Goal: Use online tool/utility: Utilize a website feature to perform a specific function

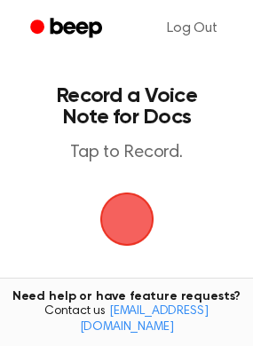
click at [135, 213] on span "button" at bounding box center [127, 219] width 50 height 50
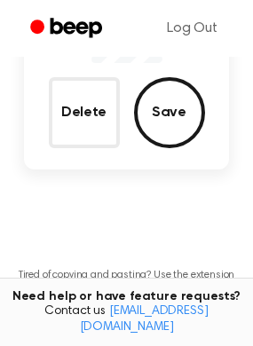
scroll to position [218, 0]
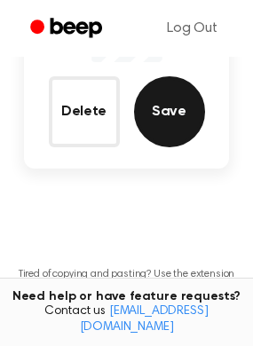
click at [181, 117] on button "Save" at bounding box center [169, 111] width 71 height 71
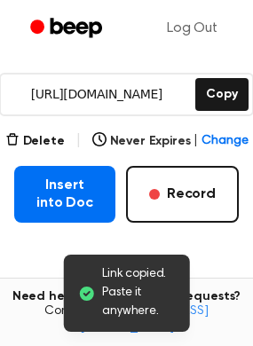
scroll to position [307, 0]
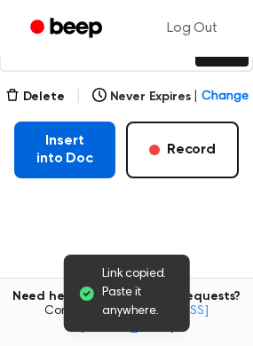
click at [54, 157] on button "Insert into Doc" at bounding box center [64, 149] width 101 height 57
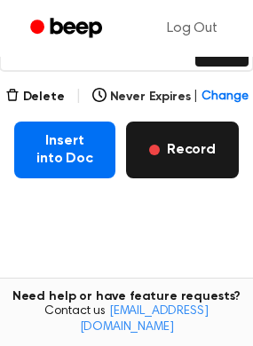
click at [184, 152] on button "Record" at bounding box center [182, 149] width 113 height 57
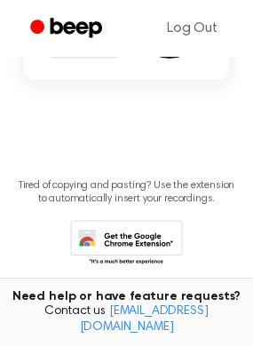
scroll to position [207, 0]
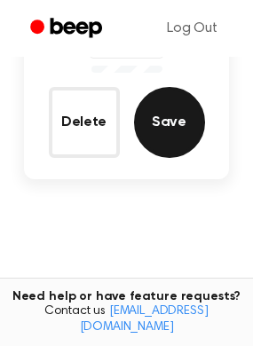
click at [171, 124] on button "Save" at bounding box center [169, 122] width 71 height 71
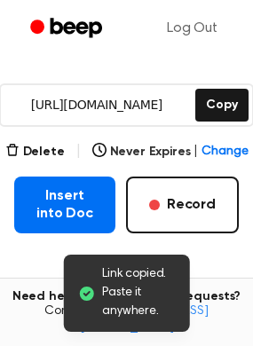
scroll to position [296, 0]
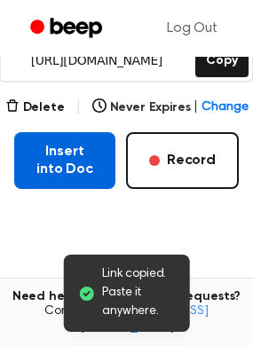
click at [61, 165] on button "Insert into Doc" at bounding box center [64, 160] width 101 height 57
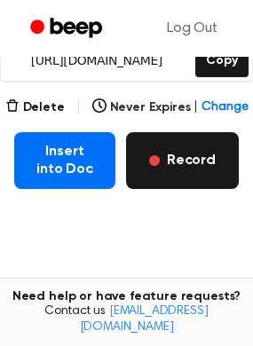
click at [177, 175] on button "Record" at bounding box center [182, 160] width 113 height 57
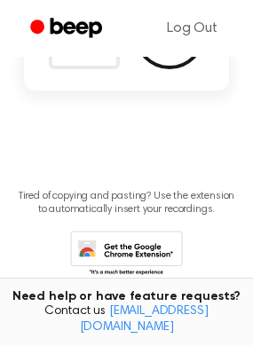
scroll to position [197, 0]
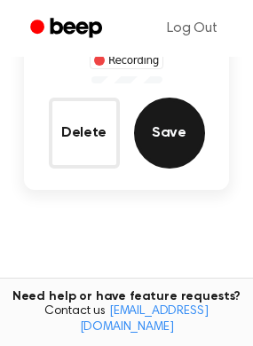
click at [146, 142] on button "Save" at bounding box center [169, 132] width 71 height 71
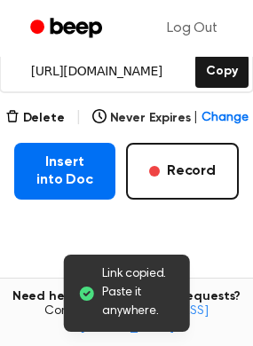
scroll to position [285, 0]
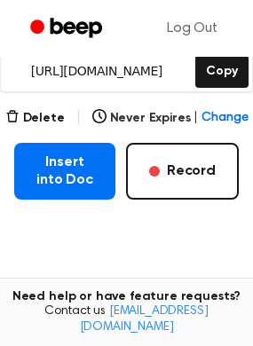
click at [108, 175] on button "Insert into Doc" at bounding box center [64, 171] width 101 height 57
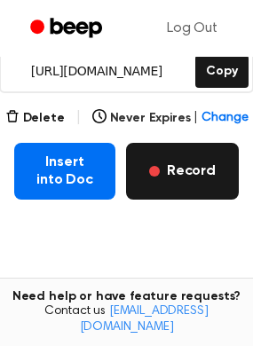
click at [168, 179] on button "Record" at bounding box center [182, 171] width 113 height 57
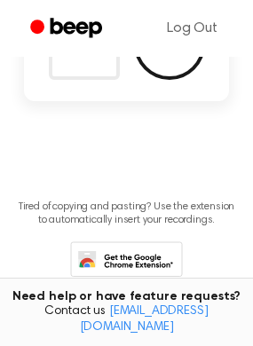
scroll to position [186, 0]
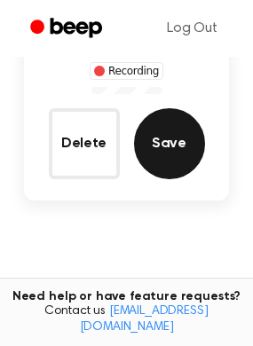
click at [167, 152] on button "Save" at bounding box center [169, 143] width 71 height 71
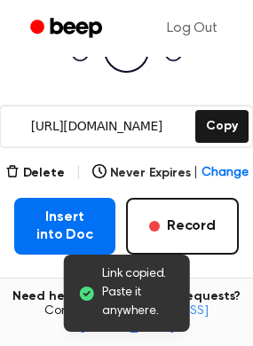
scroll to position [275, 0]
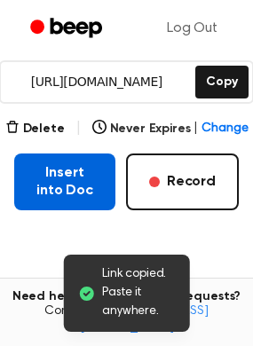
click at [66, 176] on button "Insert into Doc" at bounding box center [64, 181] width 101 height 57
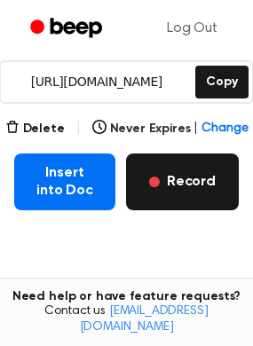
click at [182, 191] on button "Record" at bounding box center [182, 181] width 113 height 57
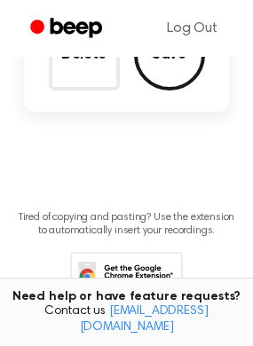
scroll to position [175, 0]
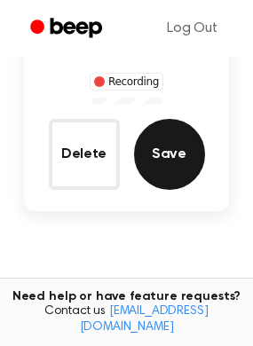
click at [168, 167] on button "Save" at bounding box center [169, 154] width 71 height 71
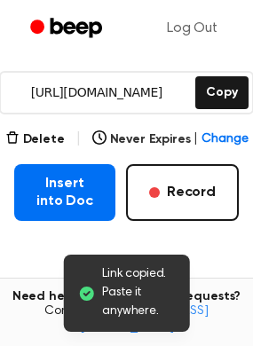
scroll to position [264, 0]
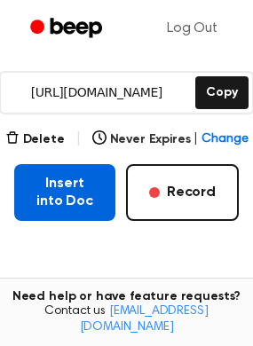
click at [66, 187] on button "Insert into Doc" at bounding box center [64, 192] width 101 height 57
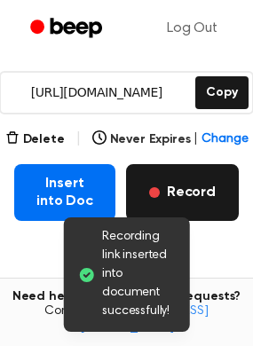
click at [186, 186] on button "Record" at bounding box center [182, 192] width 113 height 57
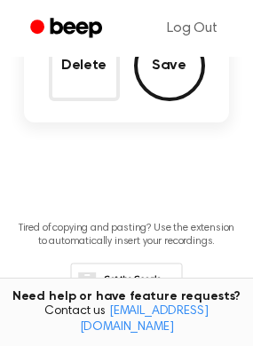
scroll to position [165, 0]
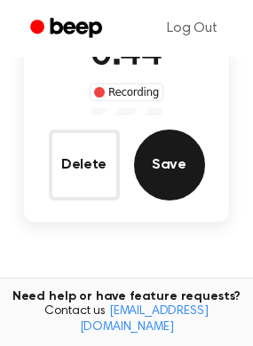
click at [186, 186] on button "Save" at bounding box center [169, 164] width 71 height 71
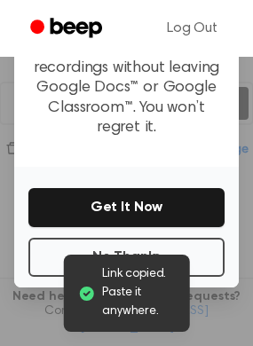
scroll to position [271, 0]
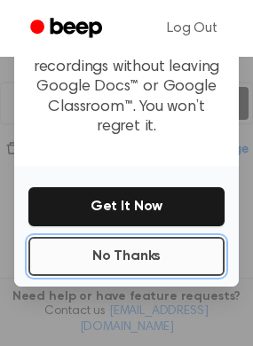
click at [183, 237] on button "No Thanks" at bounding box center [126, 256] width 196 height 39
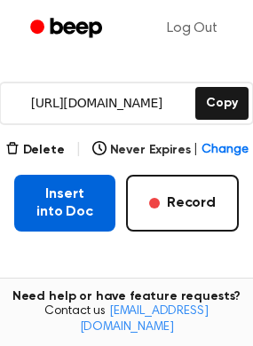
click at [75, 218] on button "Insert into Doc" at bounding box center [64, 203] width 101 height 57
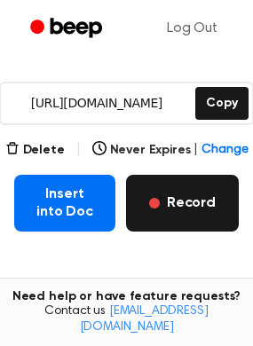
click at [175, 206] on button "Record" at bounding box center [182, 203] width 113 height 57
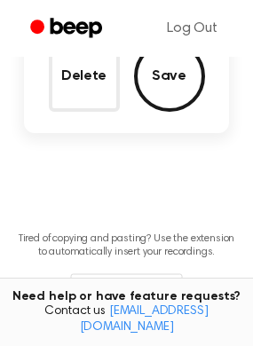
scroll to position [154, 0]
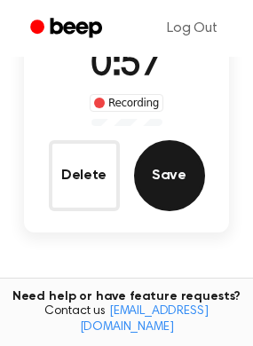
click at [175, 206] on button "Save" at bounding box center [169, 175] width 71 height 71
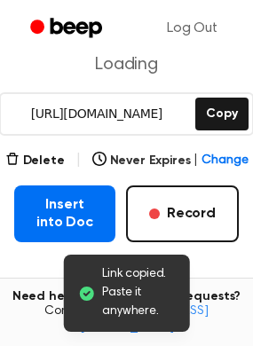
scroll to position [243, 0]
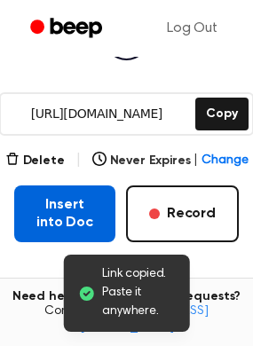
click at [51, 206] on button "Insert into Doc" at bounding box center [64, 213] width 101 height 57
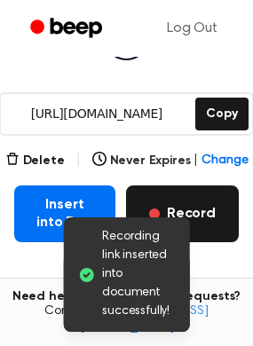
click at [197, 213] on button "Record" at bounding box center [182, 213] width 113 height 57
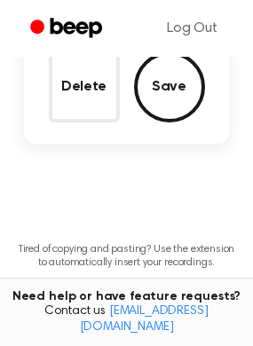
scroll to position [144, 0]
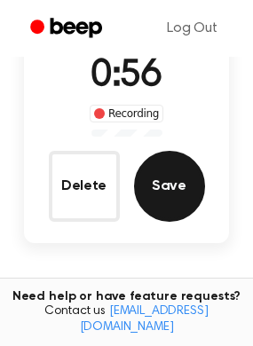
click at [179, 195] on button "Save" at bounding box center [169, 186] width 71 height 71
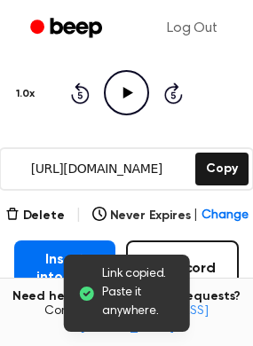
scroll to position [232, 0]
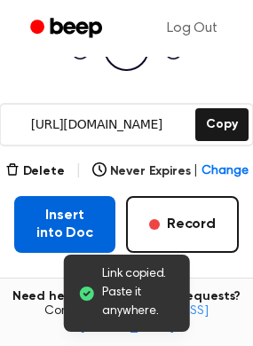
click at [58, 238] on button "Insert into Doc" at bounding box center [64, 224] width 101 height 57
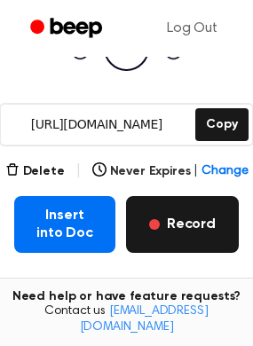
click at [165, 235] on button "Record" at bounding box center [182, 224] width 113 height 57
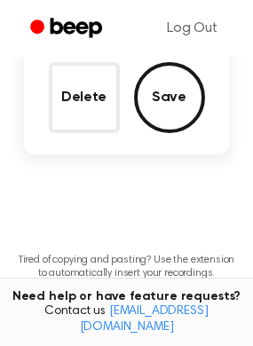
scroll to position [133, 0]
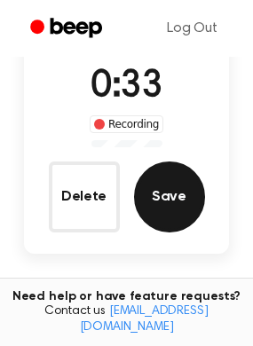
click at [159, 204] on button "Save" at bounding box center [169, 196] width 71 height 71
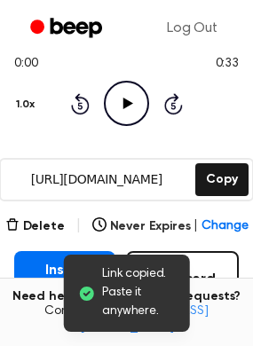
scroll to position [222, 0]
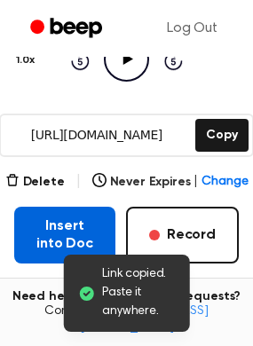
click at [43, 223] on button "Insert into Doc" at bounding box center [64, 234] width 101 height 57
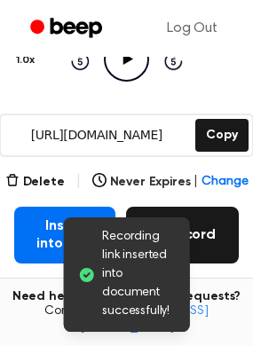
click at [221, 229] on button "Record" at bounding box center [182, 234] width 113 height 57
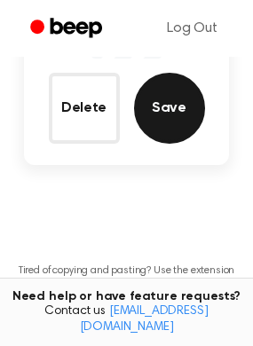
click at [151, 94] on button "Save" at bounding box center [169, 108] width 71 height 71
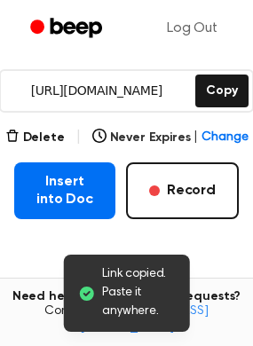
scroll to position [310, 0]
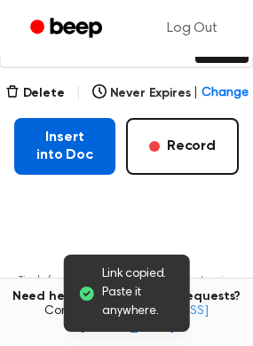
click at [64, 149] on button "Insert into Doc" at bounding box center [64, 146] width 101 height 57
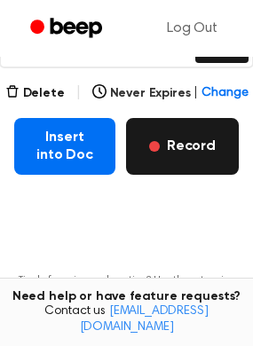
click at [197, 147] on button "Record" at bounding box center [182, 146] width 113 height 57
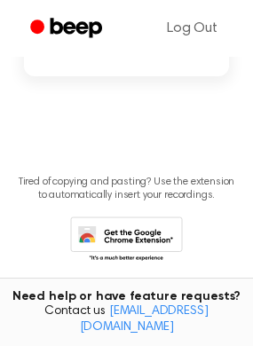
scroll to position [211, 0]
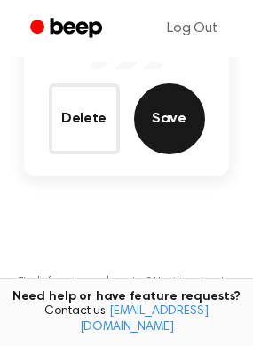
click at [157, 123] on button "Save" at bounding box center [169, 118] width 71 height 71
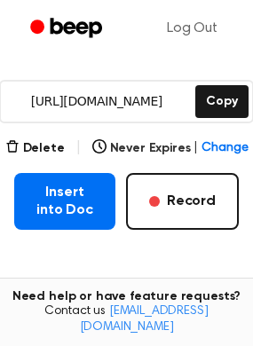
scroll to position [300, 0]
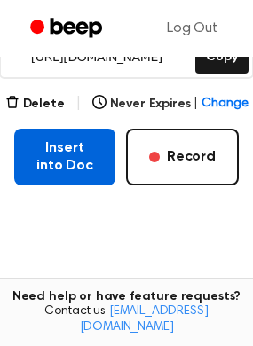
click at [78, 142] on button "Insert into Doc" at bounding box center [64, 157] width 101 height 57
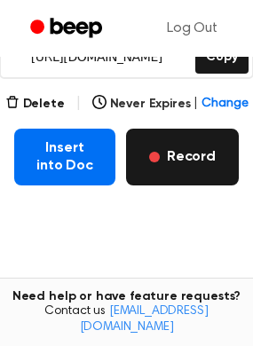
click at [177, 170] on button "Record" at bounding box center [182, 157] width 113 height 57
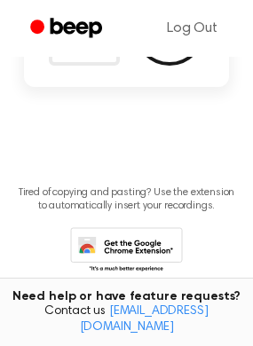
scroll to position [200, 0]
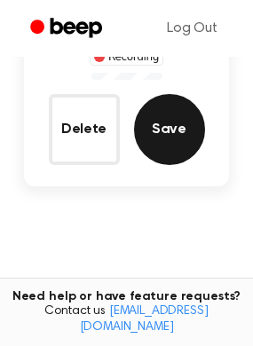
click at [175, 144] on button "Save" at bounding box center [169, 129] width 71 height 71
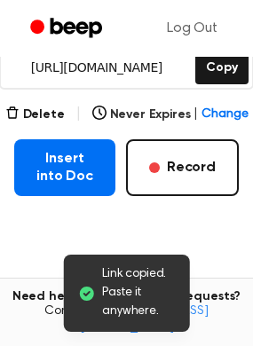
scroll to position [289, 0]
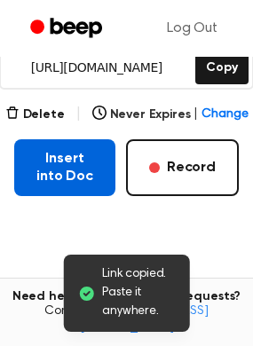
click at [67, 181] on button "Insert into Doc" at bounding box center [64, 167] width 101 height 57
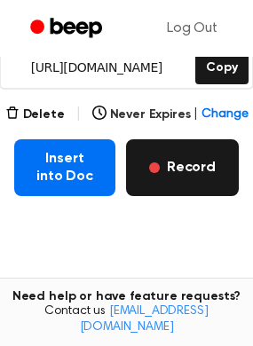
click at [192, 160] on button "Record" at bounding box center [182, 167] width 113 height 57
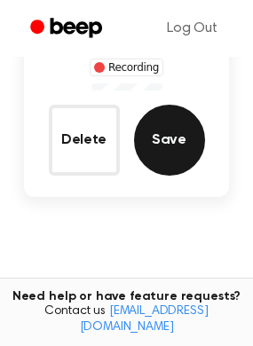
click at [187, 157] on button "Save" at bounding box center [169, 140] width 71 height 71
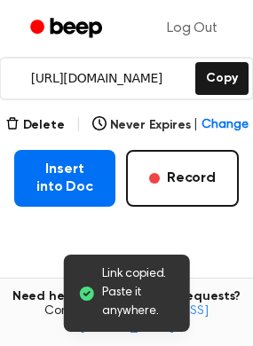
scroll to position [278, 0]
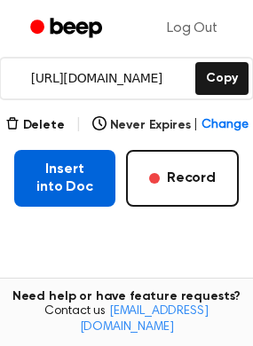
click at [65, 179] on button "Insert into Doc" at bounding box center [64, 178] width 101 height 57
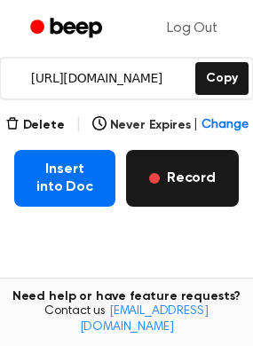
click at [209, 174] on button "Record" at bounding box center [182, 178] width 113 height 57
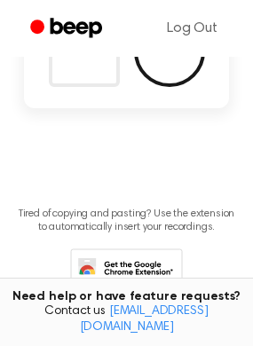
scroll to position [179, 0]
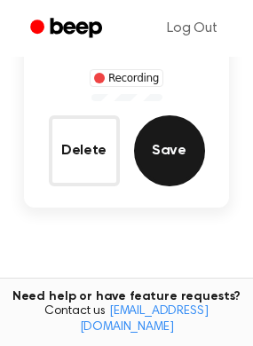
click at [153, 145] on button "Save" at bounding box center [169, 150] width 71 height 71
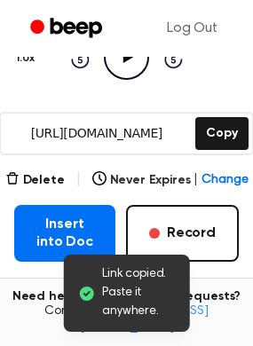
scroll to position [268, 0]
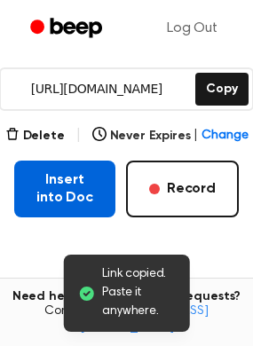
click at [61, 191] on button "Insert into Doc" at bounding box center [64, 188] width 101 height 57
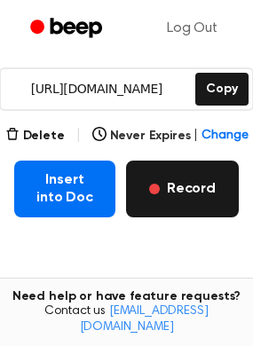
click at [206, 200] on button "Record" at bounding box center [182, 188] width 113 height 57
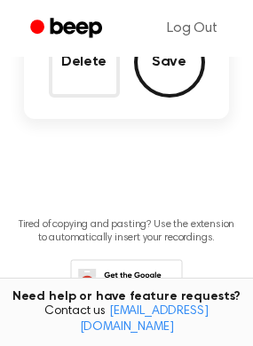
scroll to position [168, 0]
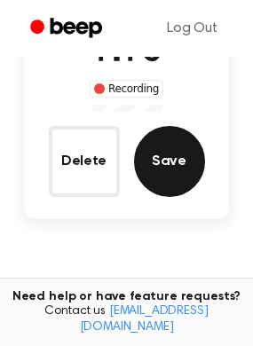
click at [152, 168] on button "Save" at bounding box center [169, 161] width 71 height 71
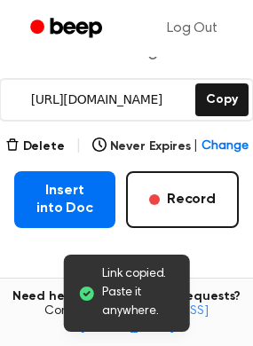
scroll to position [257, 0]
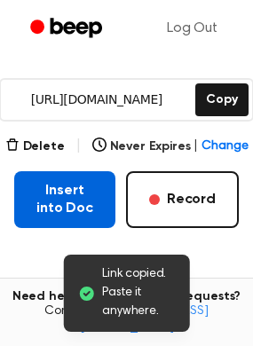
click at [43, 194] on button "Insert into Doc" at bounding box center [64, 199] width 101 height 57
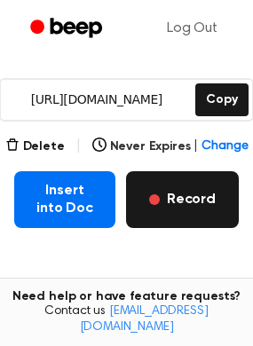
click at [184, 209] on button "Record" at bounding box center [182, 199] width 113 height 57
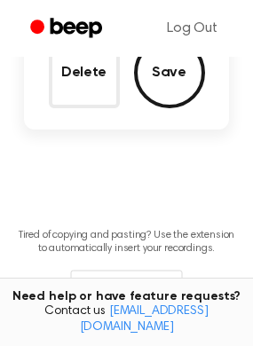
scroll to position [158, 0]
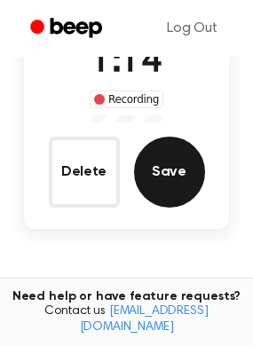
click at [167, 182] on button "Save" at bounding box center [169, 171] width 71 height 71
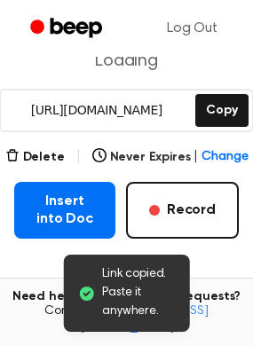
scroll to position [246, 0]
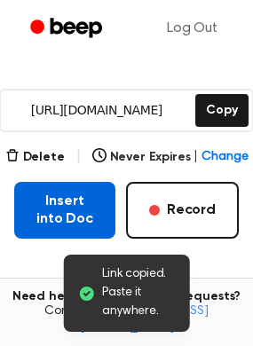
click at [67, 198] on button "Insert into Doc" at bounding box center [64, 210] width 101 height 57
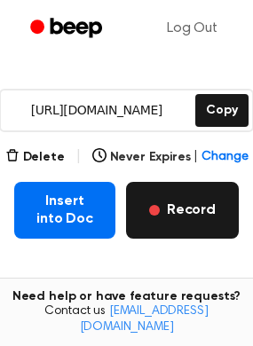
click at [213, 209] on button "Record" at bounding box center [182, 210] width 113 height 57
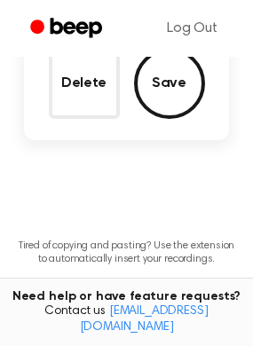
scroll to position [147, 0]
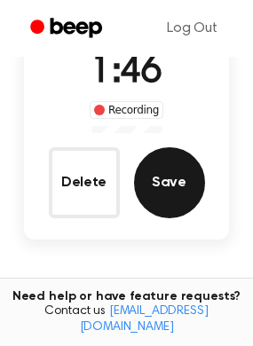
click at [167, 191] on button "Save" at bounding box center [169, 182] width 71 height 71
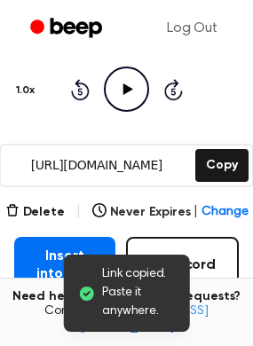
scroll to position [236, 0]
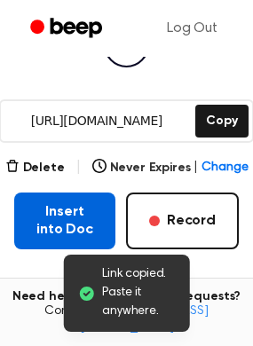
click at [42, 222] on button "Insert into Doc" at bounding box center [64, 220] width 101 height 57
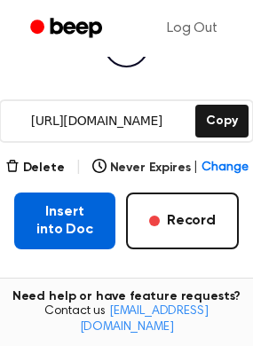
click at [42, 222] on button "Insert into Doc" at bounding box center [64, 220] width 101 height 57
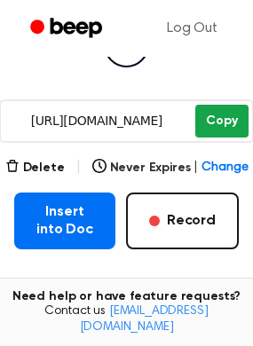
click at [216, 131] on button "Copy" at bounding box center [221, 121] width 52 height 33
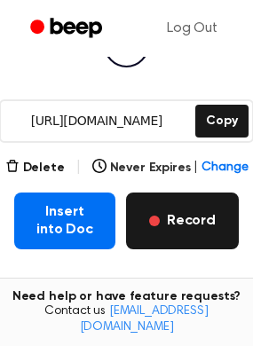
click at [204, 219] on button "Record" at bounding box center [182, 220] width 113 height 57
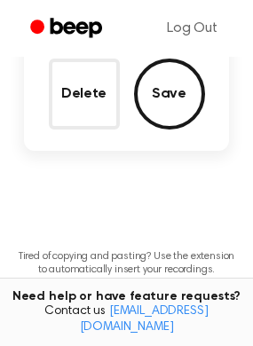
scroll to position [136, 0]
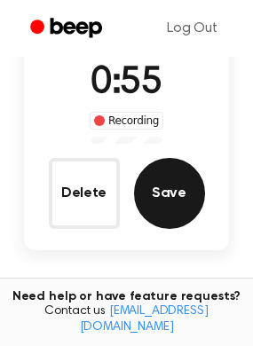
click at [174, 211] on button "Save" at bounding box center [169, 193] width 71 height 71
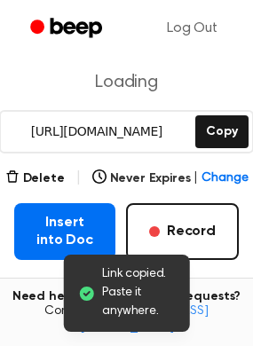
scroll to position [225, 0]
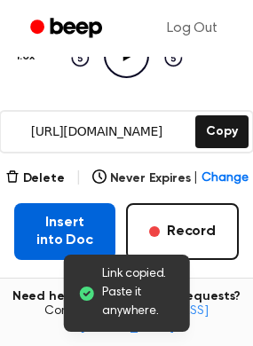
click at [57, 230] on button "Insert into Doc" at bounding box center [64, 231] width 101 height 57
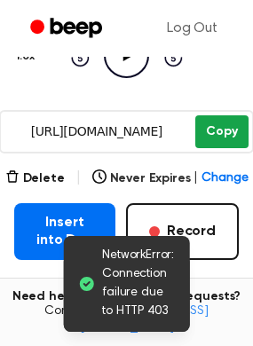
click at [204, 142] on button "Copy" at bounding box center [221, 131] width 52 height 33
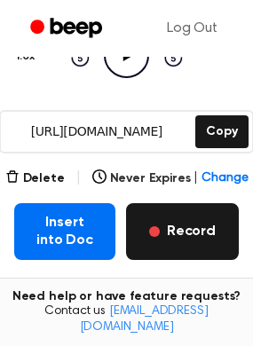
drag, startPoint x: 202, startPoint y: 229, endPoint x: 213, endPoint y: 232, distance: 11.2
click at [213, 231] on button "Record" at bounding box center [182, 231] width 113 height 57
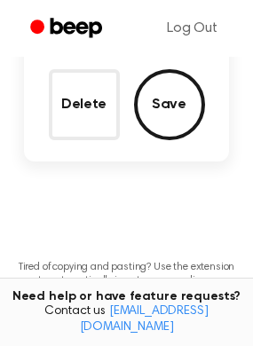
scroll to position [126, 0]
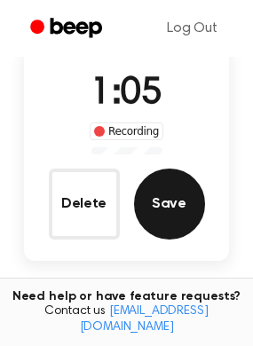
click at [158, 211] on button "Save" at bounding box center [169, 203] width 71 height 71
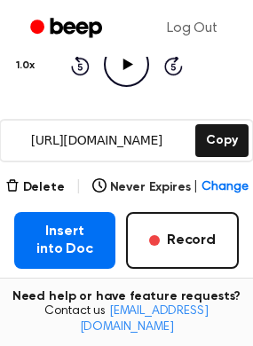
scroll to position [217, 0]
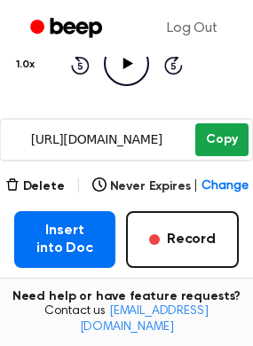
click at [225, 135] on button "Copy" at bounding box center [221, 139] width 52 height 33
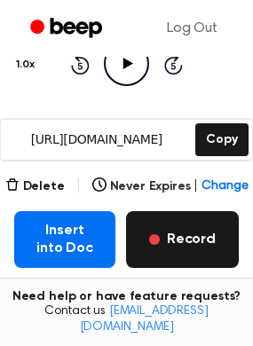
click at [189, 238] on button "Record" at bounding box center [182, 239] width 113 height 57
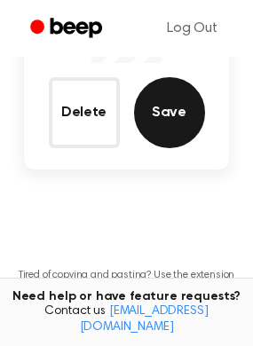
click at [176, 97] on button "Save" at bounding box center [169, 112] width 71 height 71
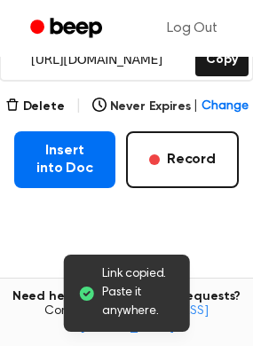
scroll to position [296, 0]
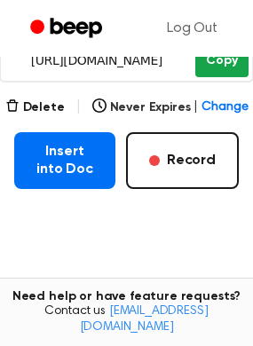
click at [230, 65] on button "Copy" at bounding box center [221, 60] width 52 height 33
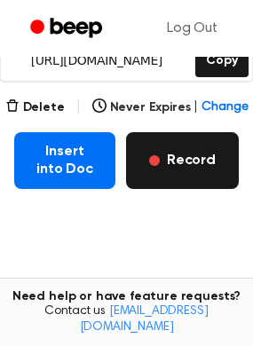
click at [161, 165] on button "Record" at bounding box center [182, 160] width 113 height 57
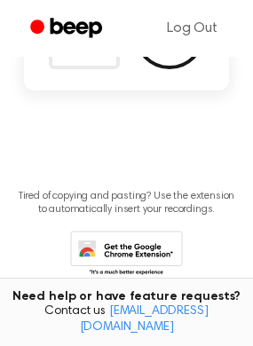
scroll to position [197, 0]
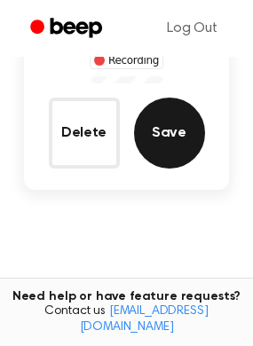
click at [162, 147] on button "Save" at bounding box center [169, 132] width 71 height 71
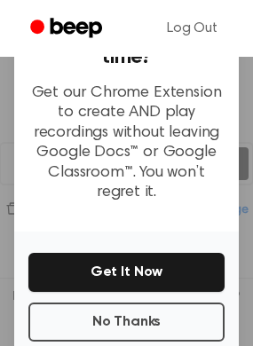
scroll to position [211, 0]
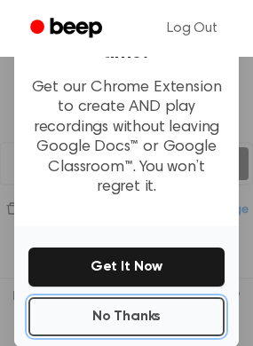
drag, startPoint x: 171, startPoint y: 266, endPoint x: 168, endPoint y: 318, distance: 52.4
click at [168, 318] on button "No Thanks" at bounding box center [126, 316] width 196 height 39
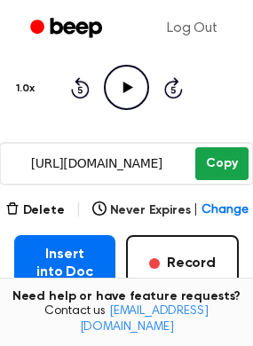
click at [214, 168] on button "Copy" at bounding box center [221, 163] width 52 height 33
